Goal: Task Accomplishment & Management: Complete application form

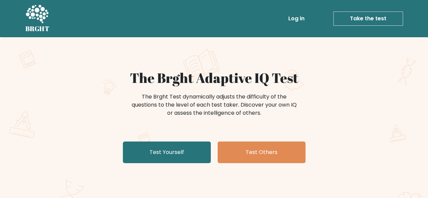
click at [356, 21] on link "Take the test" at bounding box center [369, 19] width 70 height 14
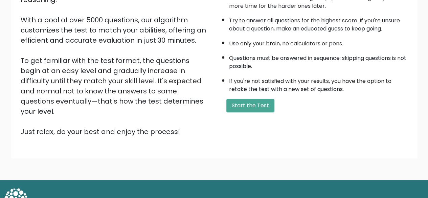
scroll to position [112, 0]
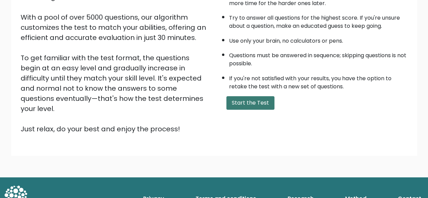
click at [254, 103] on button "Start the Test" at bounding box center [251, 103] width 48 height 14
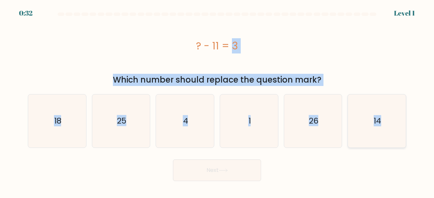
drag, startPoint x: 118, startPoint y: 57, endPoint x: 405, endPoint y: 133, distance: 297.1
click at [405, 133] on form "a. 4" at bounding box center [217, 97] width 434 height 169
copy form "? - 11 = 3 Which number should replace the question mark? a. 18 b. 25 c. 4 d. 1…"
click at [277, 59] on div "? - 11 = 3" at bounding box center [217, 46] width 378 height 54
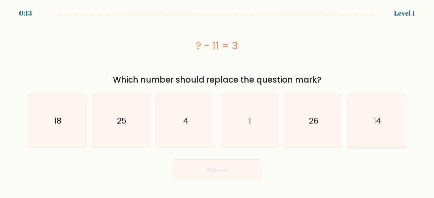
click at [375, 126] on icon "14" at bounding box center [376, 120] width 53 height 53
click at [217, 101] on input "f. 14" at bounding box center [217, 100] width 0 height 2
radio input "true"
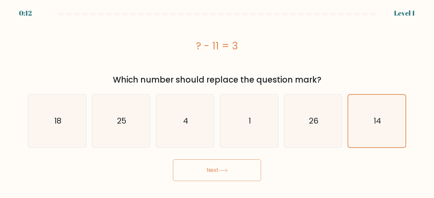
click at [254, 169] on button "Next" at bounding box center [217, 171] width 88 height 22
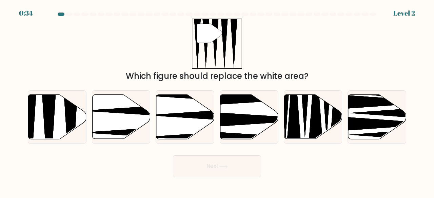
drag, startPoint x: 416, startPoint y: 179, endPoint x: 335, endPoint y: 151, distance: 85.6
click at [335, 151] on body "0:34 Level 2" at bounding box center [217, 99] width 434 height 198
drag, startPoint x: 68, startPoint y: 106, endPoint x: 72, endPoint y: 105, distance: 4.3
click at [72, 104] on icon at bounding box center [70, 141] width 15 height 115
click at [217, 101] on input "a." at bounding box center [217, 100] width 0 height 2
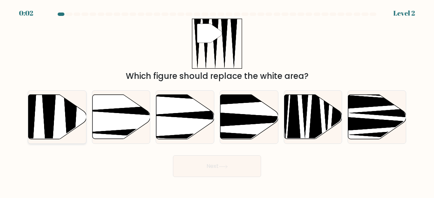
radio input "true"
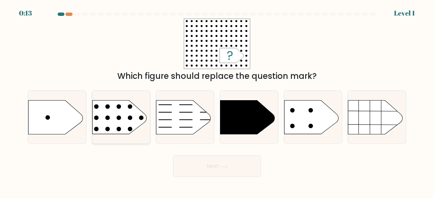
click at [122, 105] on rect at bounding box center [86, 91] width 150 height 114
click at [217, 101] on input "b." at bounding box center [217, 100] width 0 height 2
radio input "true"
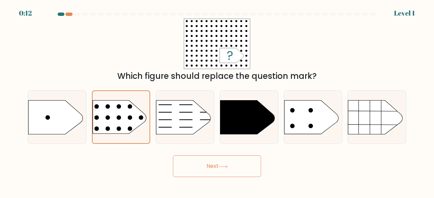
click at [222, 164] on button "Next" at bounding box center [217, 166] width 88 height 22
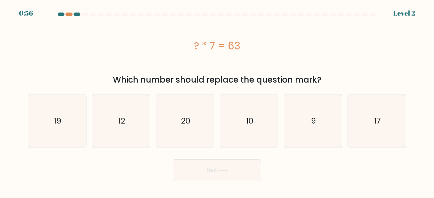
click at [224, 170] on icon at bounding box center [222, 171] width 9 height 4
drag, startPoint x: 114, startPoint y: 42, endPoint x: 230, endPoint y: 61, distance: 117.5
click at [229, 61] on div "? * 7 = 63" at bounding box center [217, 46] width 378 height 54
drag, startPoint x: 378, startPoint y: 65, endPoint x: 377, endPoint y: 69, distance: 4.2
click at [378, 65] on div "? * 7 = 63" at bounding box center [217, 46] width 378 height 54
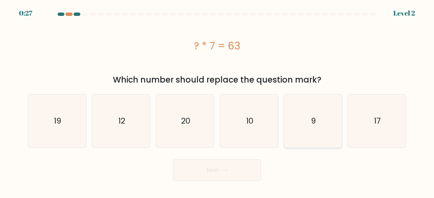
click at [296, 115] on icon "9" at bounding box center [312, 120] width 53 height 53
click at [217, 101] on input "e. 9" at bounding box center [217, 100] width 0 height 2
radio input "true"
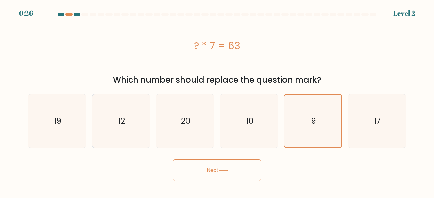
drag, startPoint x: 236, startPoint y: 171, endPoint x: 225, endPoint y: 173, distance: 11.8
click at [226, 172] on button "Next" at bounding box center [217, 171] width 88 height 22
click at [222, 168] on button "Next" at bounding box center [217, 171] width 88 height 22
click at [223, 174] on button "Next" at bounding box center [217, 171] width 88 height 22
click at [297, 131] on icon "9" at bounding box center [313, 121] width 52 height 52
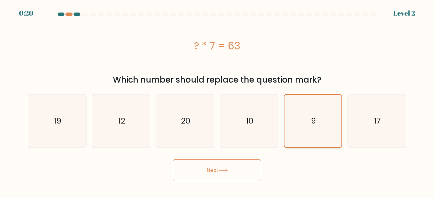
click at [217, 101] on input "e. 9" at bounding box center [217, 100] width 0 height 2
click at [247, 173] on button "Next" at bounding box center [217, 171] width 88 height 22
click at [248, 173] on button "Next" at bounding box center [217, 171] width 88 height 22
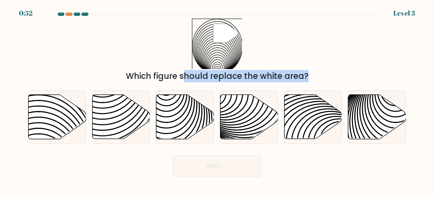
drag, startPoint x: 419, startPoint y: 178, endPoint x: 263, endPoint y: 27, distance: 217.0
click at [260, 20] on body "0:52 Level 3" at bounding box center [217, 99] width 434 height 198
click at [333, 143] on div at bounding box center [312, 117] width 59 height 54
click at [217, 101] on input "e." at bounding box center [217, 100] width 0 height 2
radio input "true"
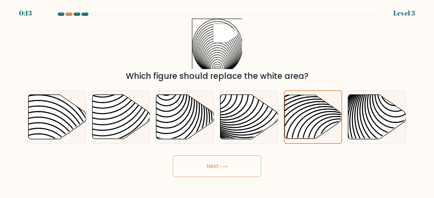
drag, startPoint x: 334, startPoint y: 52, endPoint x: 337, endPoint y: 49, distance: 3.8
click at [337, 49] on div "" Which figure should replace the white area?" at bounding box center [217, 51] width 386 height 64
click at [316, 114] on icon at bounding box center [294, 141] width 115 height 115
click at [217, 101] on input "e." at bounding box center [217, 100] width 0 height 2
click at [248, 167] on button "Next" at bounding box center [217, 166] width 88 height 22
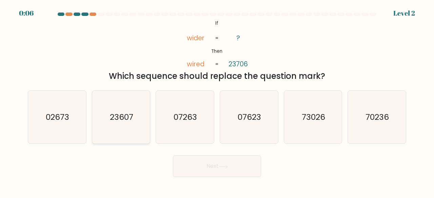
click at [107, 120] on icon "23607" at bounding box center [120, 117] width 53 height 53
click at [217, 101] on input "b. 23607" at bounding box center [217, 100] width 0 height 2
radio input "true"
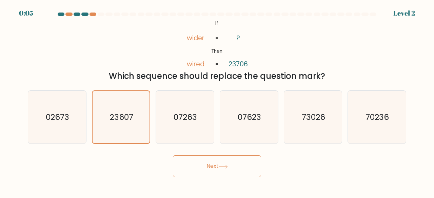
click at [199, 164] on button "Next" at bounding box center [217, 166] width 88 height 22
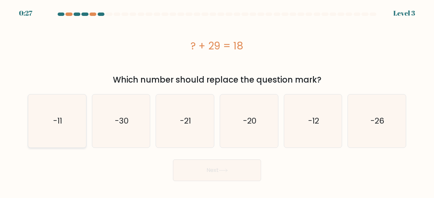
click at [66, 115] on icon "-11" at bounding box center [56, 120] width 53 height 53
click at [217, 101] on input "a. -11" at bounding box center [217, 100] width 0 height 2
radio input "true"
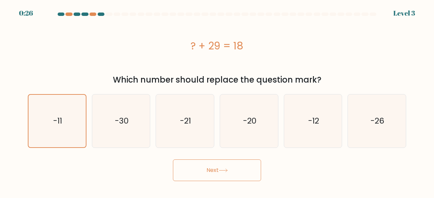
click at [191, 166] on button "Next" at bounding box center [217, 171] width 88 height 22
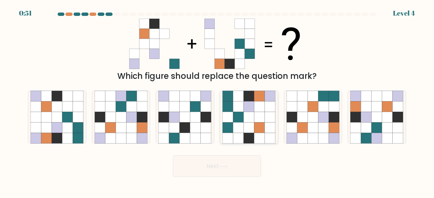
click at [244, 130] on icon at bounding box center [249, 128] width 10 height 10
click at [217, 101] on input "d." at bounding box center [217, 100] width 0 height 2
radio input "true"
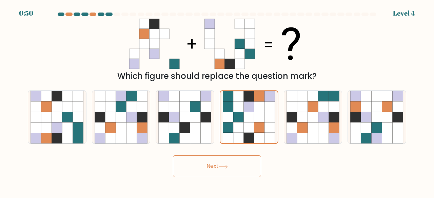
click at [223, 168] on icon at bounding box center [222, 167] width 9 height 4
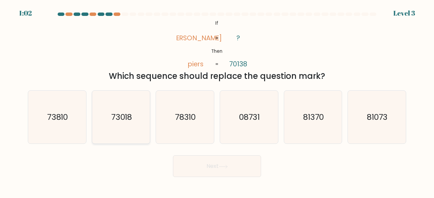
click at [132, 131] on icon "73018" at bounding box center [120, 117] width 53 height 53
click at [217, 101] on input "b. 73018" at bounding box center [217, 100] width 0 height 2
radio input "true"
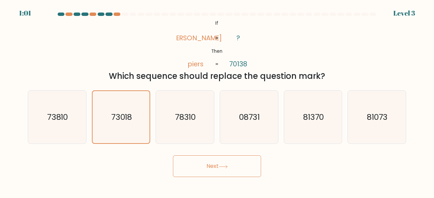
click at [214, 172] on button "Next" at bounding box center [217, 166] width 88 height 22
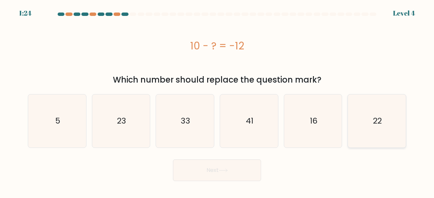
click at [354, 123] on icon "22" at bounding box center [376, 120] width 53 height 53
click at [217, 101] on input "f. 22" at bounding box center [217, 100] width 0 height 2
radio input "true"
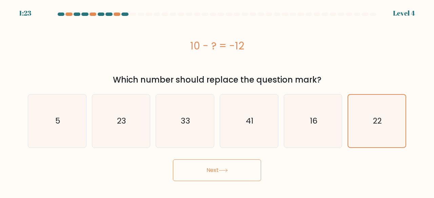
click at [250, 171] on button "Next" at bounding box center [217, 171] width 88 height 22
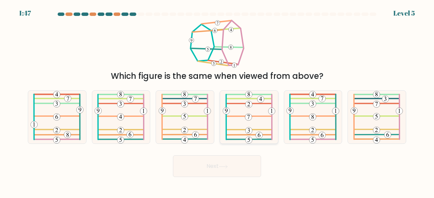
click at [248, 113] on icon at bounding box center [249, 117] width 52 height 53
click at [217, 101] on input "d." at bounding box center [217, 100] width 0 height 2
radio input "true"
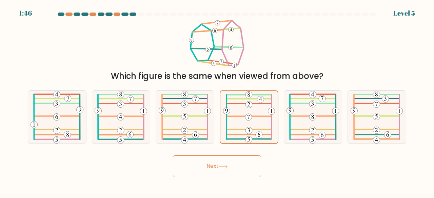
click at [217, 170] on button "Next" at bounding box center [217, 166] width 88 height 22
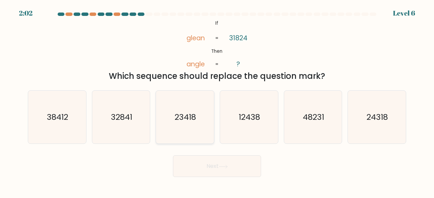
click at [174, 106] on icon "23418" at bounding box center [184, 117] width 53 height 53
click at [217, 101] on input "c. 23418" at bounding box center [217, 100] width 0 height 2
radio input "true"
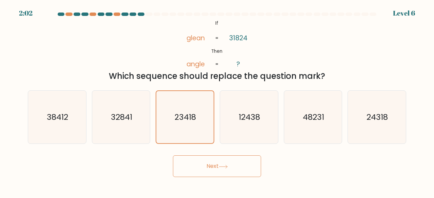
click at [214, 169] on button "Next" at bounding box center [217, 166] width 88 height 22
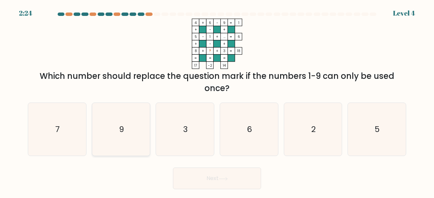
click at [133, 136] on icon "9" at bounding box center [120, 129] width 53 height 53
click at [217, 101] on input "b. 9" at bounding box center [217, 100] width 0 height 2
radio input "true"
click at [228, 178] on icon at bounding box center [222, 179] width 9 height 4
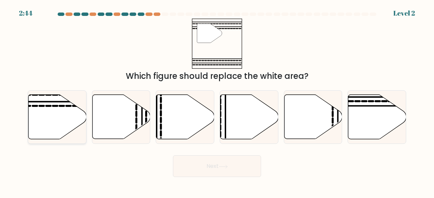
click at [69, 127] on icon at bounding box center [57, 117] width 58 height 44
click at [217, 101] on input "a." at bounding box center [217, 100] width 0 height 2
radio input "true"
click at [207, 163] on button "Next" at bounding box center [217, 166] width 88 height 22
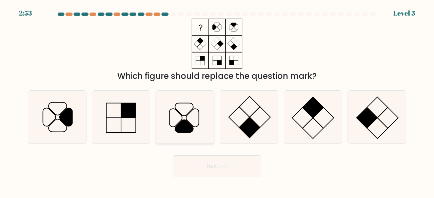
click at [192, 118] on icon at bounding box center [184, 117] width 53 height 53
click at [217, 101] on input "c." at bounding box center [217, 100] width 0 height 2
radio input "true"
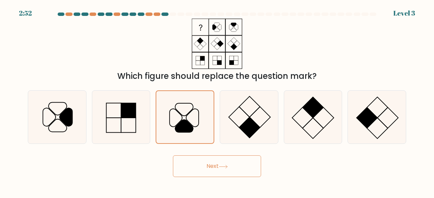
click at [196, 168] on button "Next" at bounding box center [217, 166] width 88 height 22
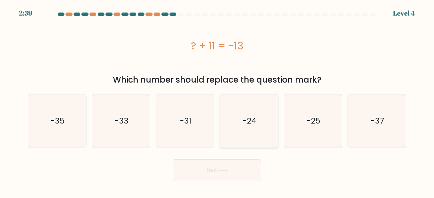
click at [246, 114] on icon "-24" at bounding box center [248, 120] width 53 height 53
click at [217, 101] on input "d. -24" at bounding box center [217, 100] width 0 height 2
radio input "true"
click at [228, 169] on icon at bounding box center [222, 171] width 9 height 4
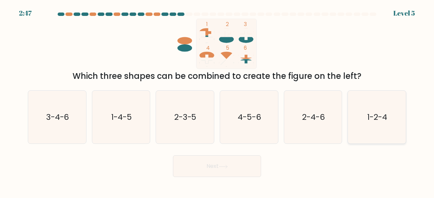
click at [377, 123] on icon "1-2-4" at bounding box center [376, 117] width 53 height 53
click at [217, 101] on input "f. 1-2-4" at bounding box center [217, 100] width 0 height 2
radio input "true"
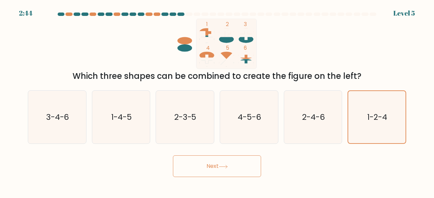
click at [222, 169] on button "Next" at bounding box center [217, 166] width 88 height 22
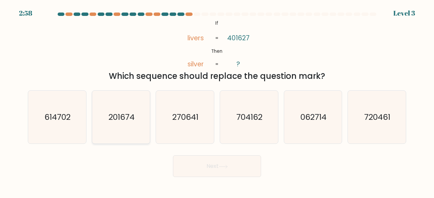
click at [147, 119] on icon "201674" at bounding box center [120, 117] width 53 height 53
click at [217, 101] on input "b. 201674" at bounding box center [217, 100] width 0 height 2
radio input "true"
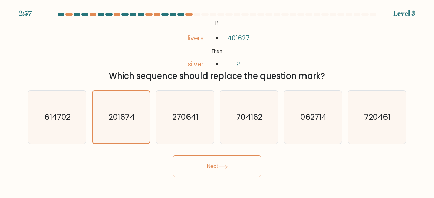
click at [233, 171] on button "Next" at bounding box center [217, 166] width 88 height 22
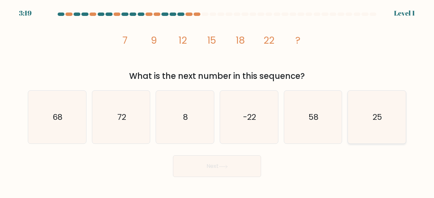
click at [358, 111] on icon "25" at bounding box center [376, 117] width 53 height 53
click at [217, 101] on input "f. 25" at bounding box center [217, 100] width 0 height 2
radio input "true"
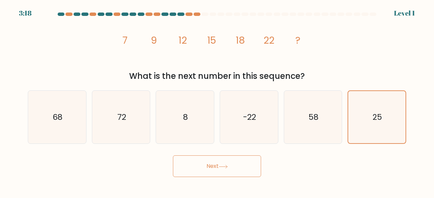
click at [227, 170] on button "Next" at bounding box center [217, 166] width 88 height 22
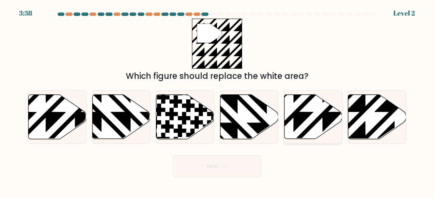
click at [318, 117] on icon at bounding box center [313, 116] width 58 height 45
click at [217, 101] on input "e." at bounding box center [217, 100] width 0 height 2
radio input "true"
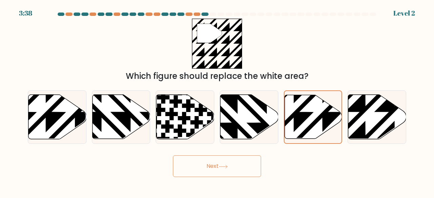
click at [228, 168] on icon at bounding box center [222, 167] width 9 height 4
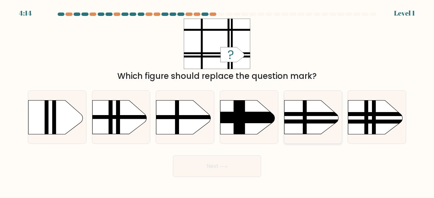
click at [312, 107] on rect at bounding box center [276, 93] width 150 height 114
click at [217, 101] on input "e." at bounding box center [217, 100] width 0 height 2
radio input "true"
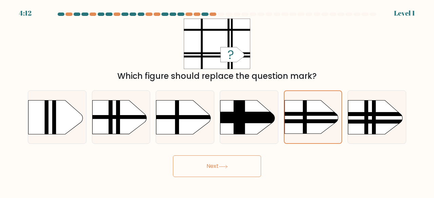
click at [209, 165] on button "Next" at bounding box center [217, 166] width 88 height 22
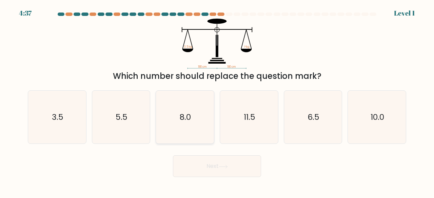
click at [197, 122] on icon "8.0" at bounding box center [184, 117] width 53 height 53
click at [217, 101] on input "c. 8.0" at bounding box center [217, 100] width 0 height 2
radio input "true"
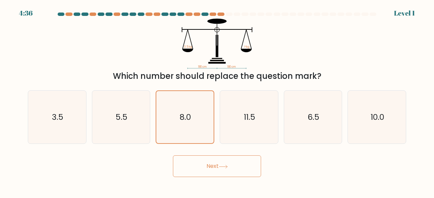
click at [219, 172] on button "Next" at bounding box center [217, 166] width 88 height 22
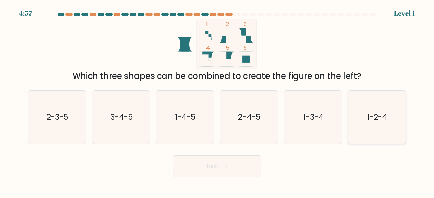
click at [386, 113] on text "1-2-4" at bounding box center [377, 116] width 20 height 11
click at [217, 101] on input "f. 1-2-4" at bounding box center [217, 100] width 0 height 2
radio input "true"
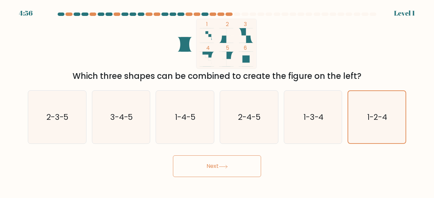
click at [228, 164] on button "Next" at bounding box center [217, 166] width 88 height 22
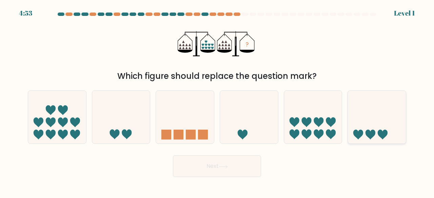
click at [380, 136] on icon at bounding box center [382, 135] width 10 height 10
click at [217, 101] on input "f." at bounding box center [217, 100] width 0 height 2
radio input "true"
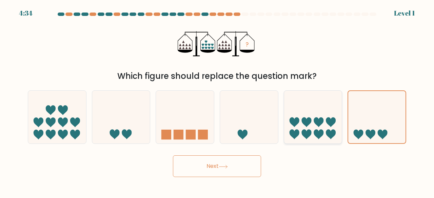
click at [329, 123] on icon at bounding box center [330, 123] width 10 height 10
click at [217, 101] on input "e." at bounding box center [217, 100] width 0 height 2
radio input "true"
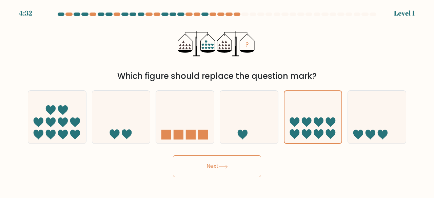
click at [205, 170] on button "Next" at bounding box center [217, 166] width 88 height 22
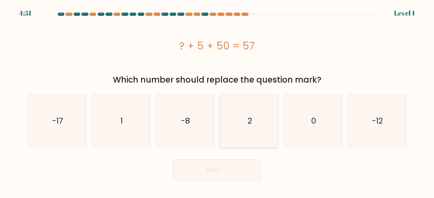
click at [251, 121] on text "2" at bounding box center [249, 120] width 4 height 11
click at [217, 101] on input "d. 2" at bounding box center [217, 100] width 0 height 2
radio input "true"
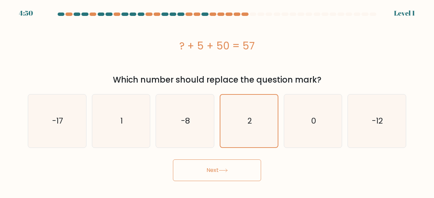
click at [237, 174] on button "Next" at bounding box center [217, 171] width 88 height 22
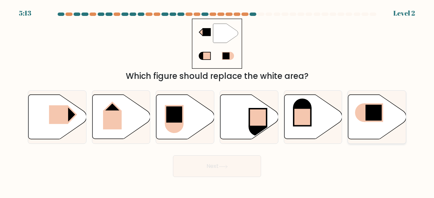
click at [405, 122] on div at bounding box center [376, 117] width 59 height 54
click at [217, 101] on input "f." at bounding box center [217, 100] width 0 height 2
radio input "true"
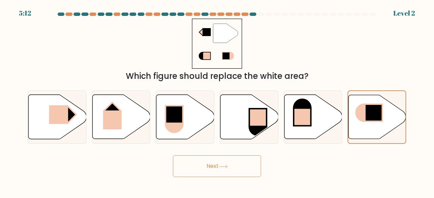
click at [225, 171] on button "Next" at bounding box center [217, 166] width 88 height 22
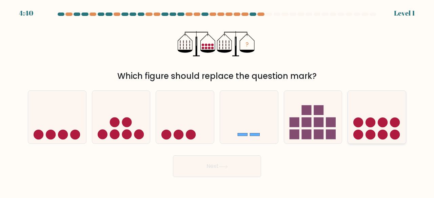
click at [378, 124] on circle at bounding box center [382, 123] width 10 height 10
click at [217, 101] on input "f." at bounding box center [217, 100] width 0 height 2
radio input "true"
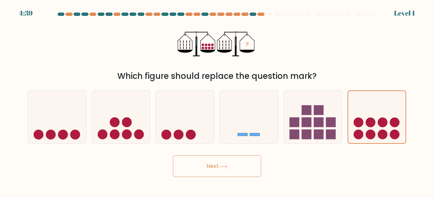
click at [246, 168] on button "Next" at bounding box center [217, 166] width 88 height 22
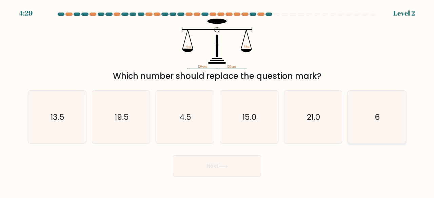
click at [381, 108] on icon "6" at bounding box center [376, 117] width 53 height 53
click at [217, 101] on input "f. 6" at bounding box center [217, 100] width 0 height 2
radio input "true"
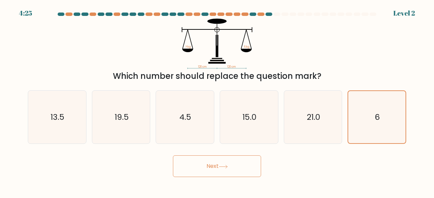
click at [235, 172] on button "Next" at bounding box center [217, 166] width 88 height 22
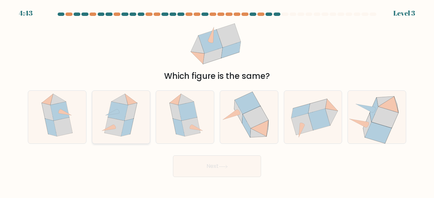
click at [131, 111] on icon at bounding box center [131, 112] width 13 height 18
click at [217, 101] on input "b." at bounding box center [217, 100] width 0 height 2
radio input "true"
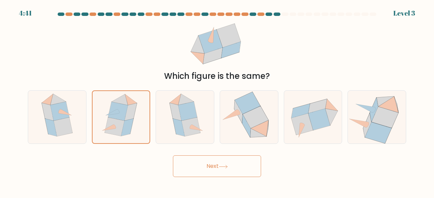
click at [205, 162] on button "Next" at bounding box center [217, 166] width 88 height 22
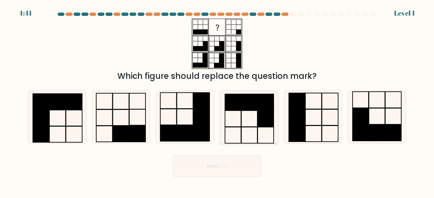
click at [254, 113] on icon at bounding box center [248, 117] width 53 height 53
click at [217, 101] on input "d." at bounding box center [217, 100] width 0 height 2
radio input "true"
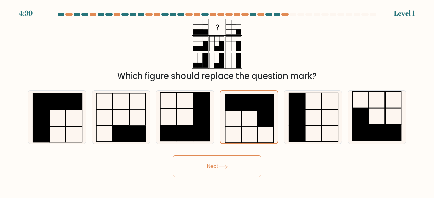
click at [235, 164] on button "Next" at bounding box center [217, 166] width 88 height 22
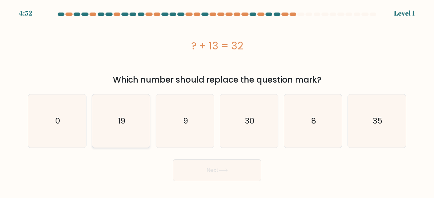
click at [140, 115] on icon "19" at bounding box center [120, 120] width 53 height 53
click at [217, 101] on input "b. 19" at bounding box center [217, 100] width 0 height 2
radio input "true"
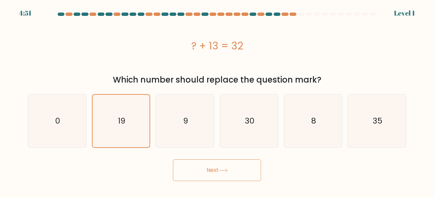
click at [205, 170] on button "Next" at bounding box center [217, 171] width 88 height 22
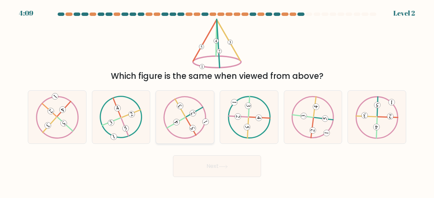
drag, startPoint x: 189, startPoint y: 124, endPoint x: 195, endPoint y: 117, distance: 9.1
click at [192, 118] on icon at bounding box center [184, 117] width 43 height 42
click at [217, 101] on input "c." at bounding box center [217, 100] width 0 height 2
radio input "true"
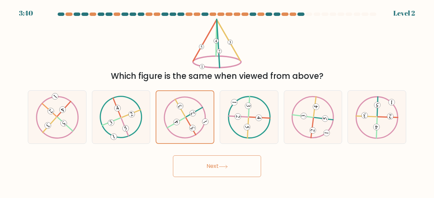
click at [209, 165] on button "Next" at bounding box center [217, 166] width 88 height 22
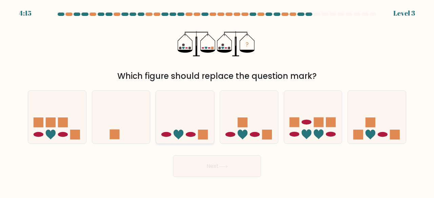
click at [201, 136] on rect at bounding box center [203, 135] width 10 height 10
click at [217, 101] on input "c." at bounding box center [217, 100] width 0 height 2
radio input "true"
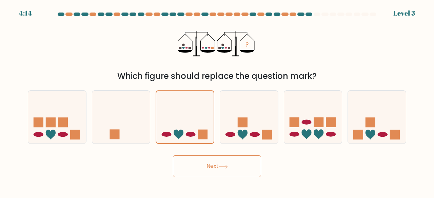
click at [213, 163] on button "Next" at bounding box center [217, 166] width 88 height 22
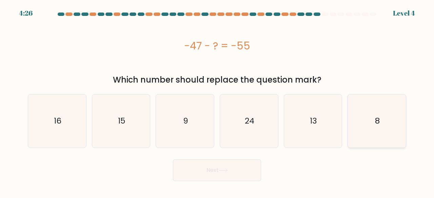
click at [384, 118] on icon "8" at bounding box center [376, 120] width 53 height 53
click at [217, 101] on input "f. 8" at bounding box center [217, 100] width 0 height 2
radio input "true"
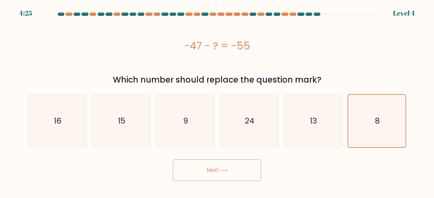
click at [200, 161] on button "Next" at bounding box center [217, 171] width 88 height 22
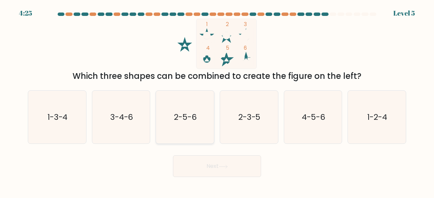
click at [168, 110] on icon "2-5-6" at bounding box center [184, 117] width 53 height 53
click at [217, 101] on input "c. 2-5-6" at bounding box center [217, 100] width 0 height 2
radio input "true"
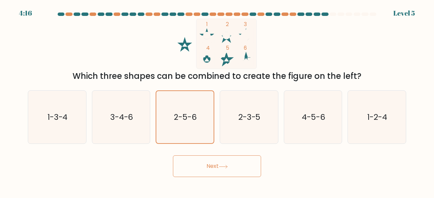
click at [189, 169] on button "Next" at bounding box center [217, 166] width 88 height 22
click at [194, 172] on button "Next" at bounding box center [217, 166] width 88 height 22
drag, startPoint x: 232, startPoint y: 173, endPoint x: 229, endPoint y: 178, distance: 6.4
click at [229, 179] on body "4:11 Level 5" at bounding box center [217, 99] width 434 height 198
click at [227, 169] on button "Next" at bounding box center [217, 166] width 88 height 22
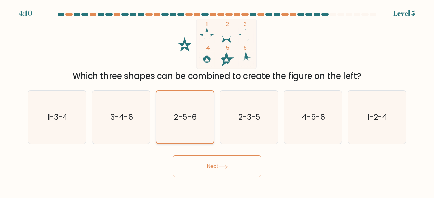
click at [197, 132] on icon "2-5-6" at bounding box center [185, 117] width 52 height 52
click at [217, 101] on input "c. 2-5-6" at bounding box center [217, 100] width 0 height 2
drag, startPoint x: 214, startPoint y: 166, endPoint x: 212, endPoint y: 163, distance: 3.6
click at [215, 165] on button "Next" at bounding box center [217, 166] width 88 height 22
click at [218, 163] on button "Next" at bounding box center [217, 166] width 88 height 22
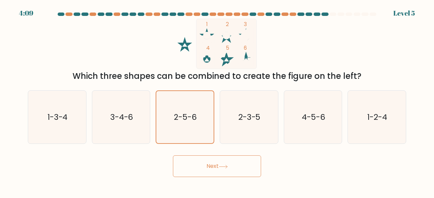
click at [224, 164] on button "Next" at bounding box center [217, 166] width 88 height 22
click at [243, 104] on icon "2-3-5" at bounding box center [248, 117] width 53 height 53
click at [217, 101] on input "d. 2-3-5" at bounding box center [217, 100] width 0 height 2
radio input "true"
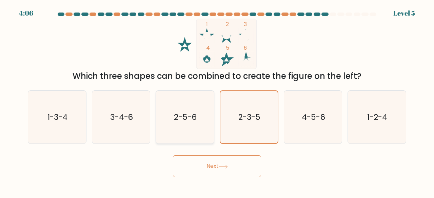
click at [168, 127] on icon "2-5-6" at bounding box center [184, 117] width 53 height 53
click at [217, 101] on input "c. 2-5-6" at bounding box center [217, 100] width 0 height 2
radio input "true"
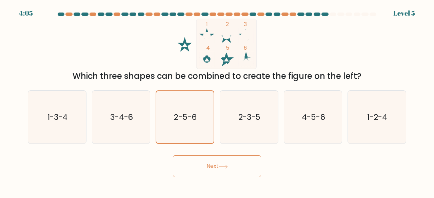
click at [221, 164] on button "Next" at bounding box center [217, 166] width 88 height 22
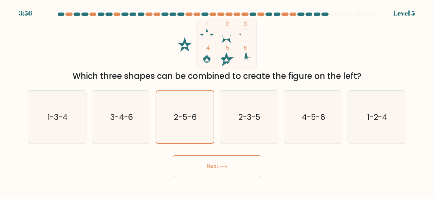
click at [220, 164] on button "Next" at bounding box center [217, 166] width 88 height 22
click at [219, 164] on button "Next" at bounding box center [217, 166] width 88 height 22
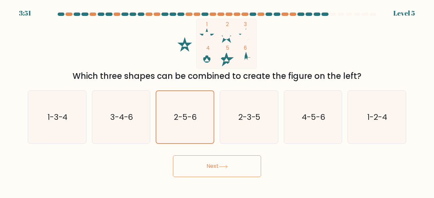
drag, startPoint x: 21, startPoint y: 12, endPoint x: 49, endPoint y: 8, distance: 28.4
click at [49, 8] on div "3:51 Level 5" at bounding box center [217, 4] width 434 height 8
click at [187, 116] on text "2-5-6" at bounding box center [185, 117] width 23 height 11
click at [217, 101] on input "c. 2-5-6" at bounding box center [217, 100] width 0 height 2
click at [206, 169] on button "Next" at bounding box center [217, 166] width 88 height 22
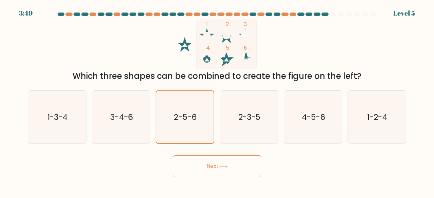
click at [206, 169] on button "Next" at bounding box center [217, 166] width 88 height 22
click at [191, 119] on text "2-5-6" at bounding box center [185, 117] width 23 height 11
click at [217, 101] on input "c. 2-5-6" at bounding box center [217, 100] width 0 height 2
click at [262, 115] on icon "2-3-5" at bounding box center [248, 117] width 53 height 53
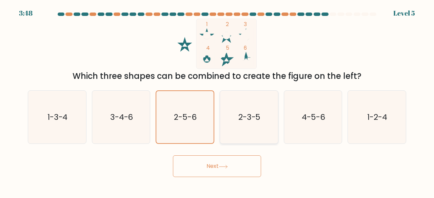
click at [217, 101] on input "d. 2-3-5" at bounding box center [217, 100] width 0 height 2
radio input "true"
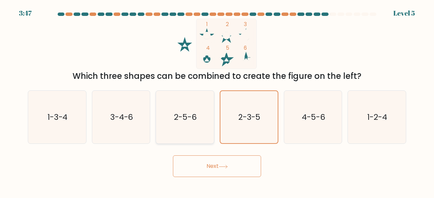
click at [170, 122] on icon "2-5-6" at bounding box center [184, 117] width 53 height 53
click at [217, 101] on input "c. 2-5-6" at bounding box center [217, 100] width 0 height 2
radio input "true"
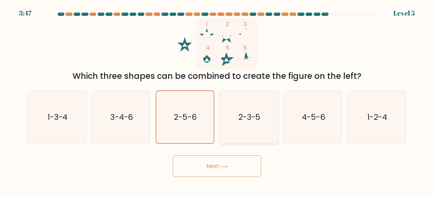
click at [257, 120] on text "2-3-5" at bounding box center [249, 116] width 22 height 11
click at [217, 101] on input "d. 2-3-5" at bounding box center [217, 100] width 0 height 2
radio input "true"
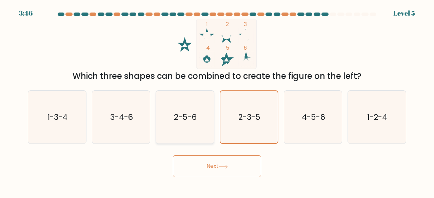
drag, startPoint x: 194, startPoint y: 132, endPoint x: 193, endPoint y: 138, distance: 5.5
click at [193, 132] on icon "2-5-6" at bounding box center [184, 117] width 53 height 53
click at [217, 101] on input "c. 2-5-6" at bounding box center [217, 100] width 0 height 2
radio input "true"
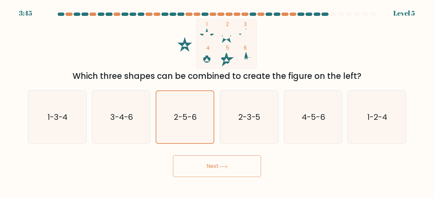
click at [213, 169] on button "Next" at bounding box center [217, 166] width 88 height 22
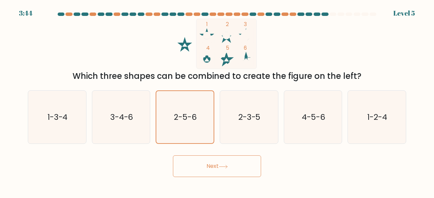
click at [213, 169] on button "Next" at bounding box center [217, 166] width 88 height 22
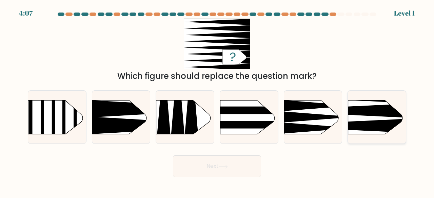
click at [373, 119] on rect at bounding box center [335, 87] width 150 height 114
click at [217, 101] on input "f." at bounding box center [217, 100] width 0 height 2
radio input "true"
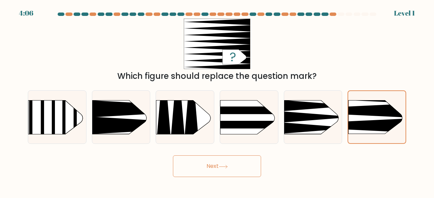
click at [216, 164] on button "Next" at bounding box center [217, 166] width 88 height 22
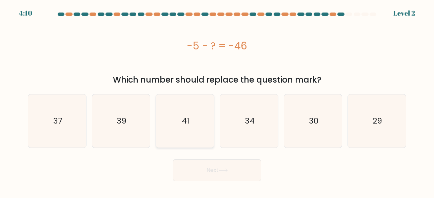
click at [183, 110] on icon "41" at bounding box center [184, 120] width 53 height 53
click at [217, 101] on input "c. 41" at bounding box center [217, 100] width 0 height 2
radio input "true"
click at [210, 167] on button "Next" at bounding box center [217, 171] width 88 height 22
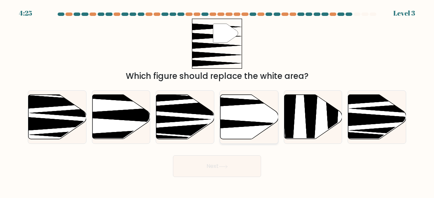
click at [236, 115] on icon at bounding box center [249, 117] width 58 height 44
click at [217, 101] on input "d." at bounding box center [217, 100] width 0 height 2
radio input "true"
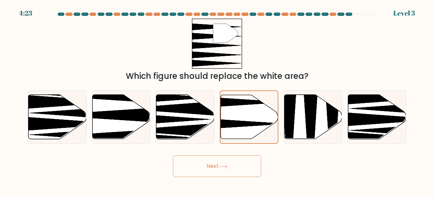
click at [230, 165] on button "Next" at bounding box center [217, 166] width 88 height 22
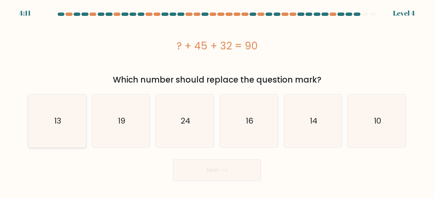
click at [73, 123] on icon "13" at bounding box center [56, 120] width 53 height 53
click at [217, 101] on input "a. 13" at bounding box center [217, 100] width 0 height 2
radio input "true"
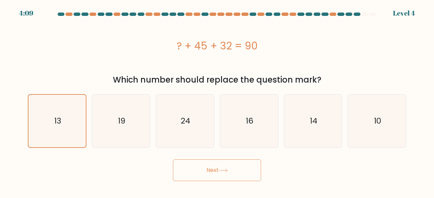
click at [216, 174] on button "Next" at bounding box center [217, 171] width 88 height 22
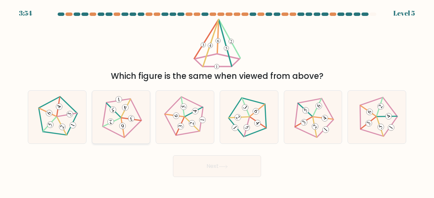
click at [122, 120] on icon at bounding box center [121, 117] width 42 height 42
click at [217, 101] on input "b." at bounding box center [217, 100] width 0 height 2
radio input "true"
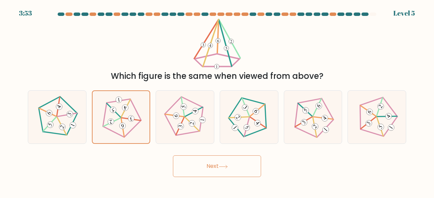
click at [215, 165] on button "Next" at bounding box center [217, 166] width 88 height 22
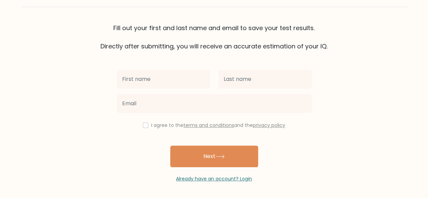
scroll to position [5, 0]
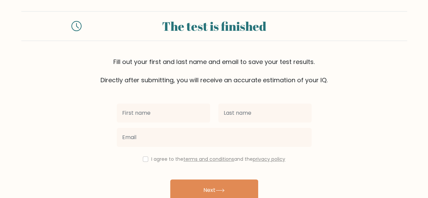
click at [196, 126] on div at bounding box center [214, 137] width 203 height 24
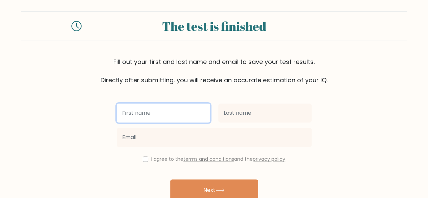
click at [182, 116] on input "text" at bounding box center [163, 113] width 93 height 19
type input "ricella"
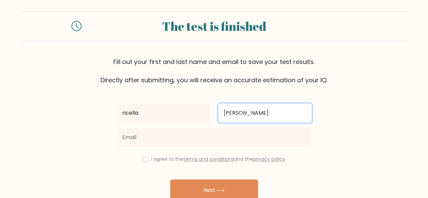
type input "curry"
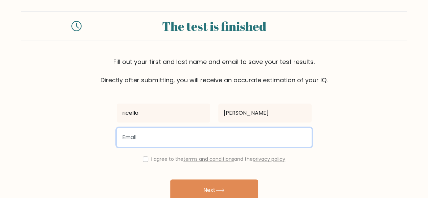
click at [172, 139] on input "email" at bounding box center [214, 137] width 195 height 19
type input "ricellacurry@gmail.com"
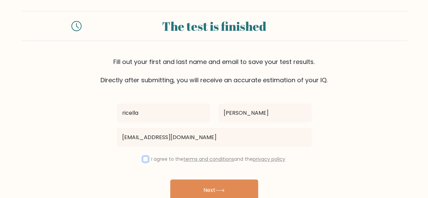
click at [143, 160] on input "checkbox" at bounding box center [145, 158] width 5 height 5
checkbox input "true"
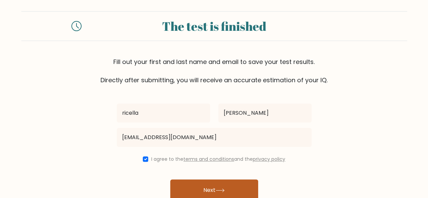
click at [219, 193] on button "Next" at bounding box center [214, 191] width 88 height 22
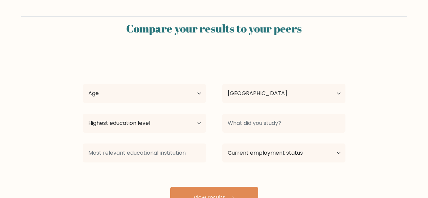
select select "PH"
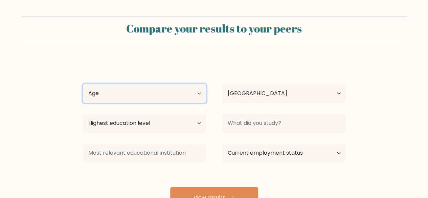
click at [196, 99] on select "Age Under 18 years old 18-24 years old 25-34 years old 35-44 years old 45-54 ye…" at bounding box center [144, 93] width 123 height 19
select select "35_44"
click at [83, 84] on select "Age Under 18 years old 18-24 years old 25-34 years old 35-44 years old 45-54 ye…" at bounding box center [144, 93] width 123 height 19
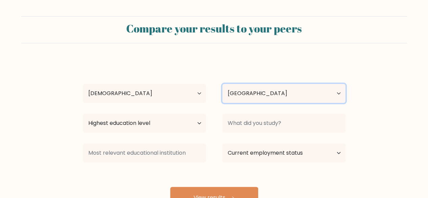
click at [283, 94] on select "Country Afghanistan Albania Algeria American Samoa Andorra Angola Anguilla Anta…" at bounding box center [284, 93] width 123 height 19
select select "PL"
click at [223, 84] on select "Country Afghanistan Albania Algeria American Samoa Andorra Angola Anguilla Anta…" at bounding box center [284, 93] width 123 height 19
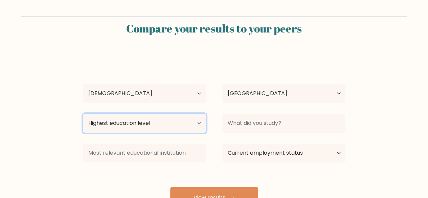
click at [194, 122] on select "Highest education level No schooling Primary Lower Secondary Upper Secondary Oc…" at bounding box center [144, 123] width 123 height 19
select select "bachelors_degree"
click at [83, 114] on select "Highest education level No schooling Primary Lower Secondary Upper Secondary Oc…" at bounding box center [144, 123] width 123 height 19
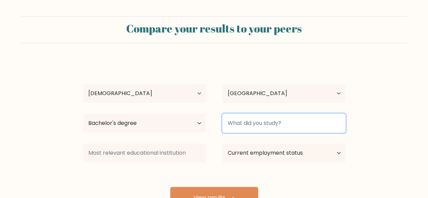
click at [244, 131] on input at bounding box center [284, 123] width 123 height 19
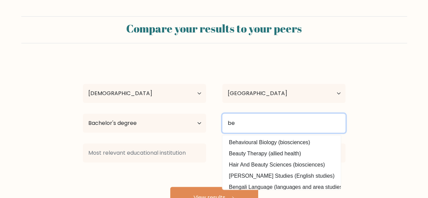
type input "b"
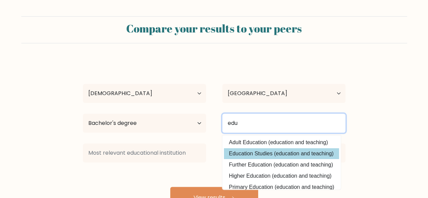
type input "edu"
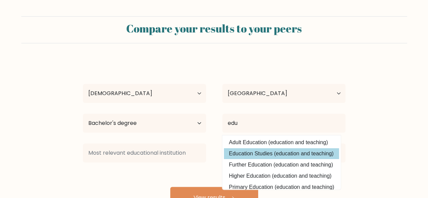
click at [248, 156] on div "ricella curry Age Under 18 years old 18-24 years old 25-34 years old 35-44 year…" at bounding box center [214, 134] width 271 height 149
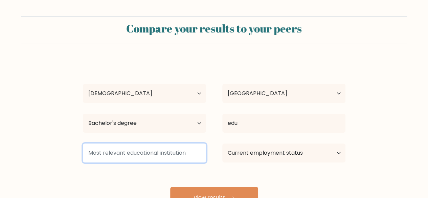
click at [154, 158] on input at bounding box center [144, 153] width 123 height 19
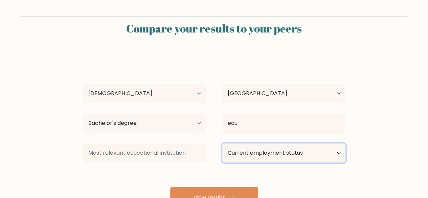
click at [287, 151] on select "Current employment status Employed Student Retired Other / prefer not to answer" at bounding box center [284, 153] width 123 height 19
select select "other"
click at [223, 144] on select "Current employment status Employed Student Retired Other / prefer not to answer" at bounding box center [284, 153] width 123 height 19
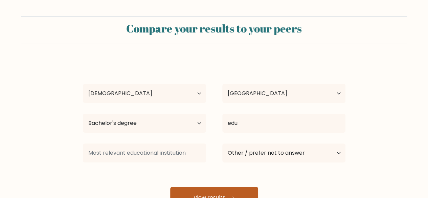
click at [195, 190] on button "View results" at bounding box center [214, 198] width 88 height 22
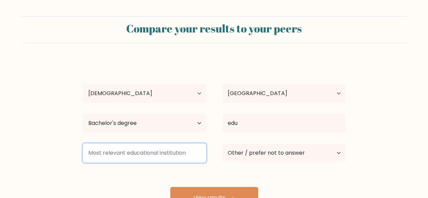
click at [171, 155] on input at bounding box center [144, 153] width 123 height 19
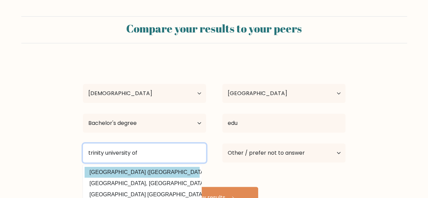
type input "trinity university of"
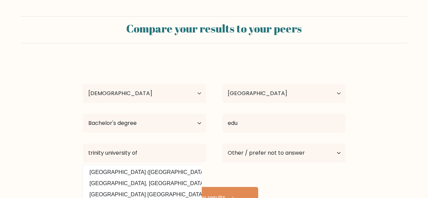
click at [169, 168] on div "ricella curry Age Under 18 years old 18-24 years old 25-34 years old 35-44 year…" at bounding box center [214, 134] width 271 height 149
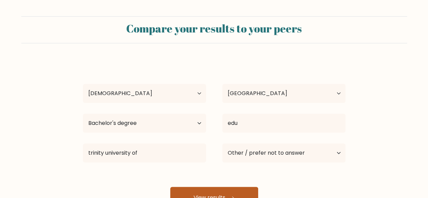
click at [206, 189] on button "View results" at bounding box center [214, 198] width 88 height 22
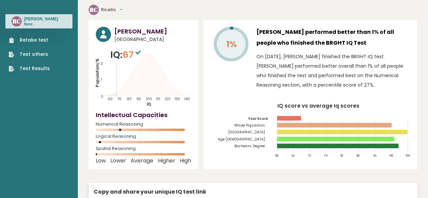
scroll to position [9, 0]
